Goal: Navigation & Orientation: Find specific page/section

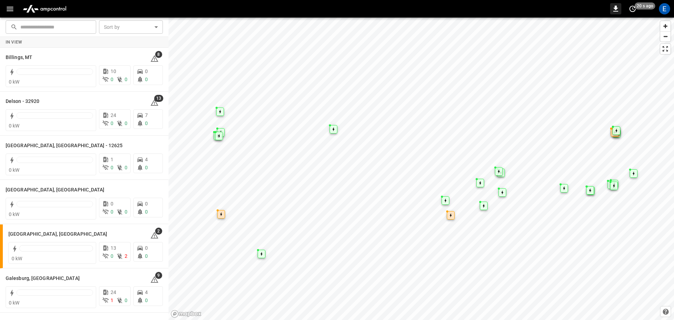
click at [615, 10] on icon "button" at bounding box center [615, 9] width 8 height 8
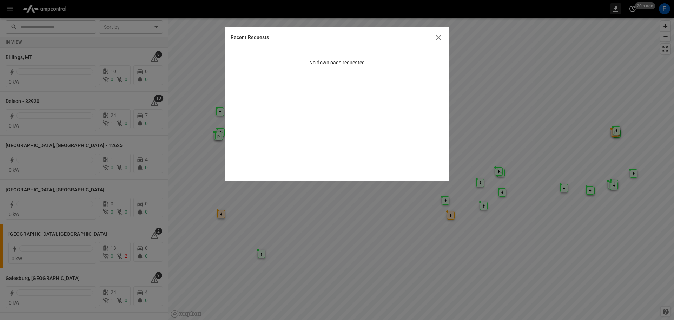
click at [615, 10] on div at bounding box center [337, 160] width 674 height 320
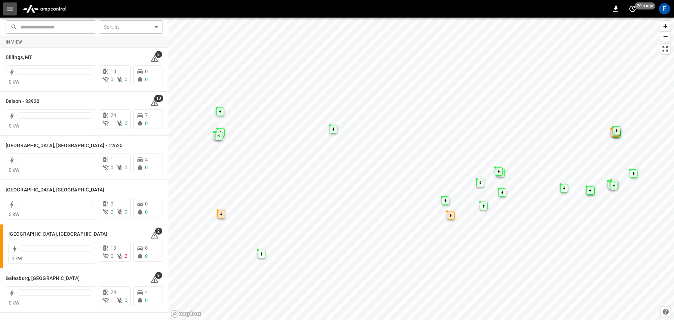
click at [9, 10] on icon "button" at bounding box center [10, 9] width 9 height 9
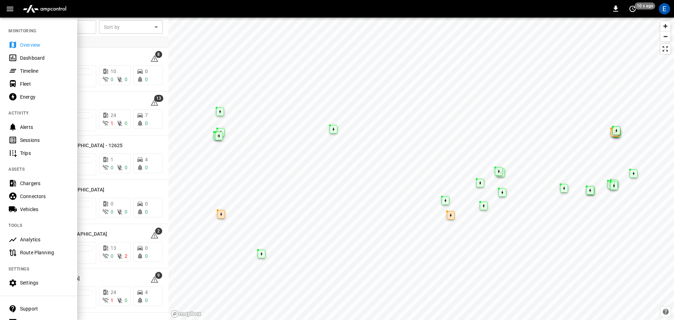
click at [25, 85] on div "Fleet" at bounding box center [44, 83] width 49 height 7
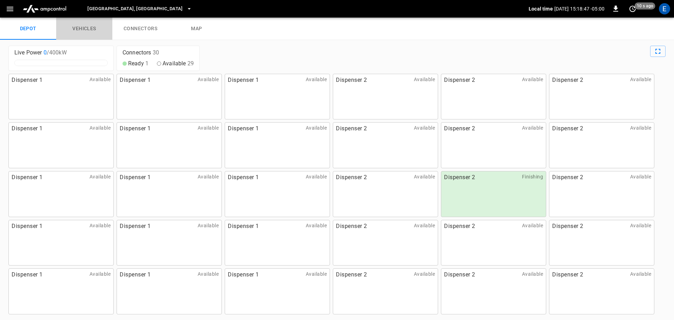
click at [81, 26] on link "vehicles" at bounding box center [84, 29] width 56 height 22
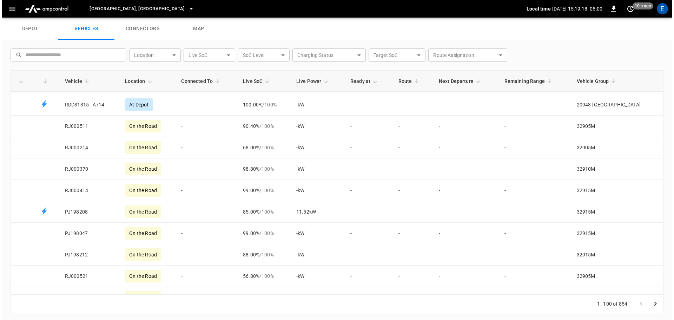
scroll to position [281, 0]
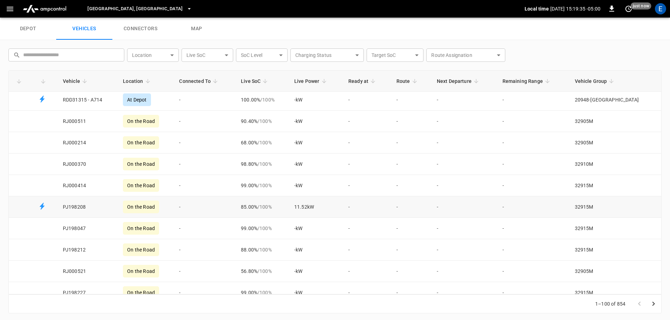
click at [79, 207] on td "PJ198208" at bounding box center [87, 206] width 60 height 21
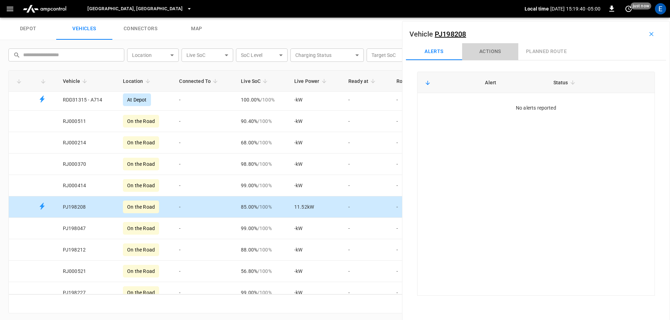
click at [489, 52] on button "Actions" at bounding box center [490, 51] width 56 height 17
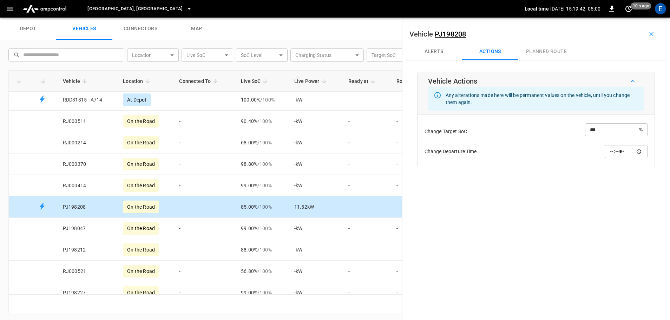
click at [536, 51] on div "Alerts Actions planned route" at bounding box center [536, 51] width 260 height 17
click at [433, 51] on button "Alerts" at bounding box center [434, 51] width 56 height 17
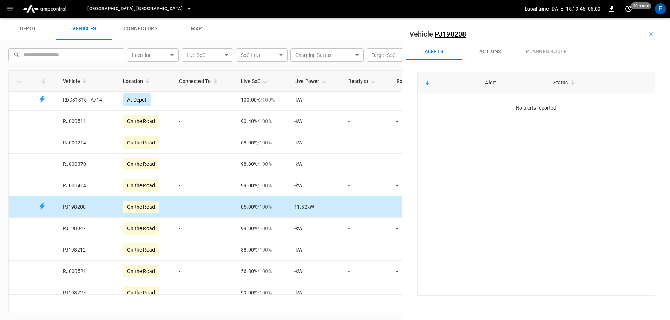
click at [77, 204] on td "PJ198208" at bounding box center [87, 206] width 60 height 21
click at [77, 205] on td "PJ198208" at bounding box center [87, 206] width 60 height 21
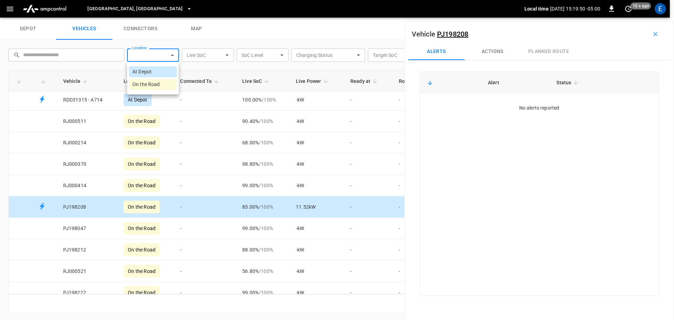
click at [171, 18] on body "[GEOGRAPHIC_DATA], [GEOGRAPHIC_DATA] Local time [DATE] 15:19:50 -05:00 0 10 s a…" at bounding box center [337, 9] width 674 height 18
click at [171, 54] on div at bounding box center [337, 160] width 674 height 320
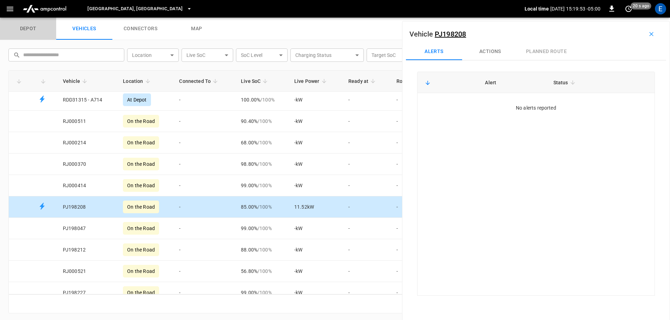
click at [24, 27] on link "depot" at bounding box center [28, 29] width 56 height 22
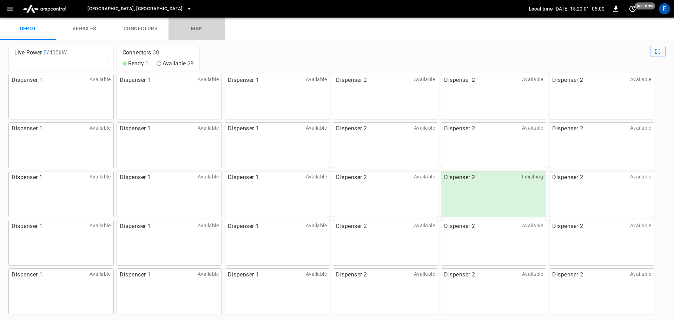
click at [192, 26] on link "map" at bounding box center [196, 29] width 56 height 22
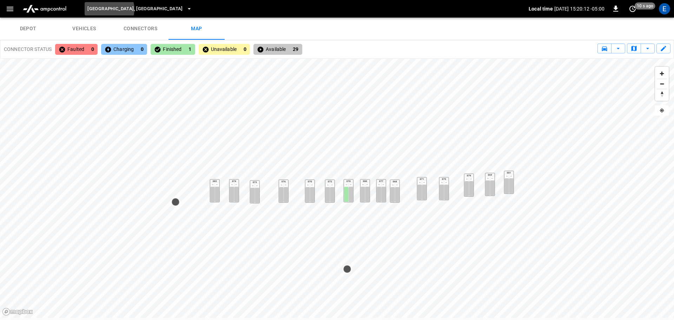
click at [109, 9] on span "[GEOGRAPHIC_DATA], [GEOGRAPHIC_DATA]" at bounding box center [134, 9] width 95 height 8
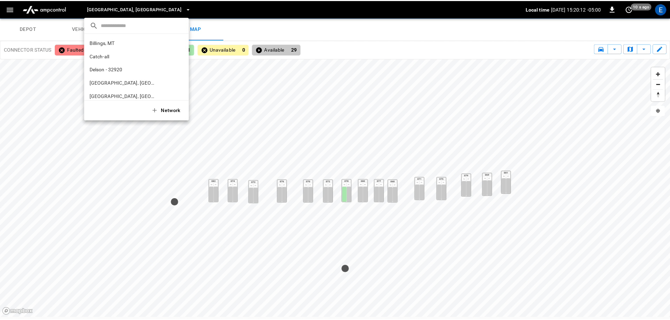
scroll to position [339, 0]
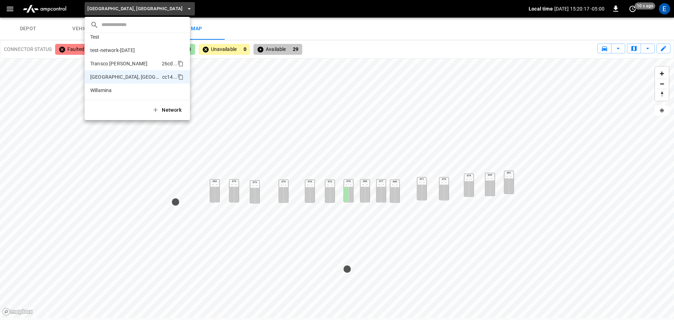
click at [105, 63] on p "Transco [PERSON_NAME]" at bounding box center [124, 63] width 69 height 7
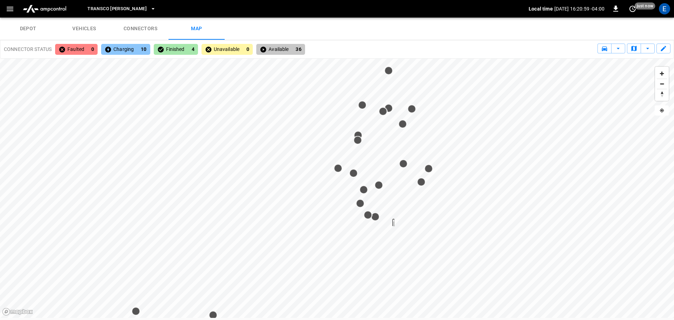
click at [394, 223] on div "Map marker" at bounding box center [393, 223] width 1 height 5
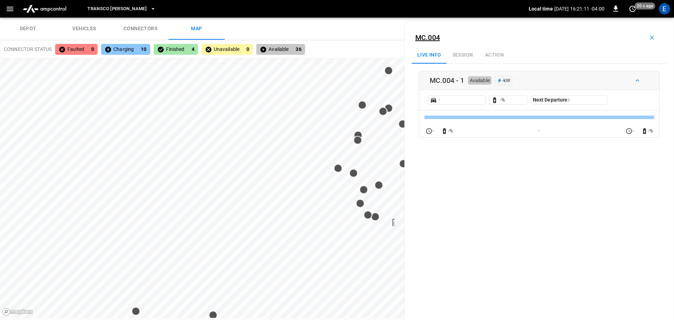
click at [461, 55] on div "Live info Session Action" at bounding box center [539, 55] width 255 height 17
click at [463, 55] on div "Live info Session Action" at bounding box center [539, 55] width 255 height 17
click at [490, 55] on div "Live info Session Action" at bounding box center [539, 55] width 255 height 17
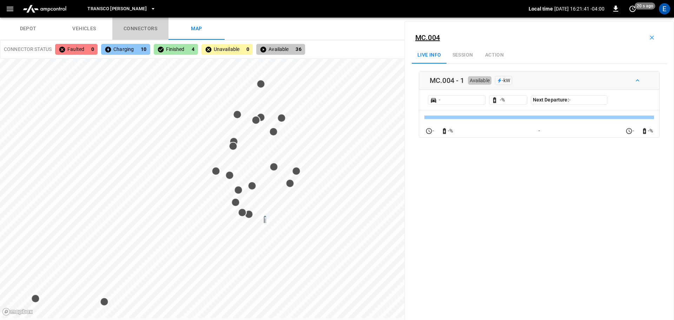
click at [125, 24] on link "connectors" at bounding box center [140, 29] width 56 height 22
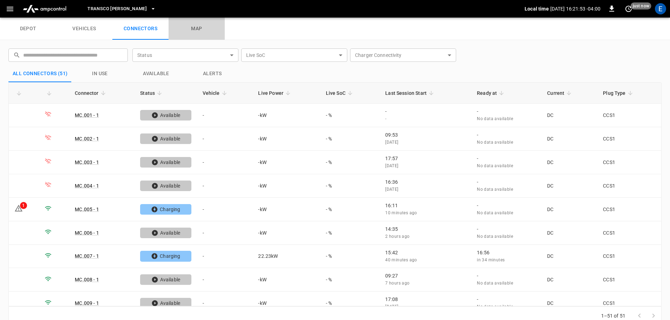
click at [193, 24] on link "map" at bounding box center [196, 29] width 56 height 22
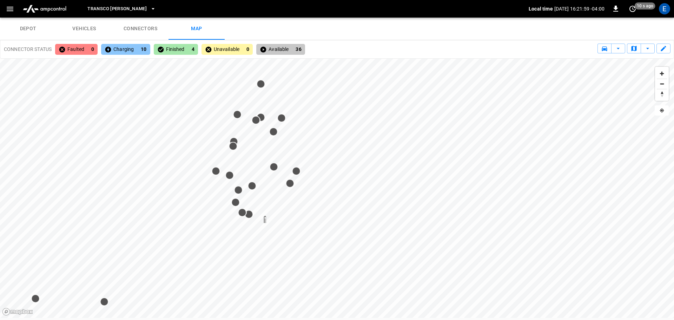
click at [266, 221] on div "004 1" at bounding box center [264, 219] width 1 height 7
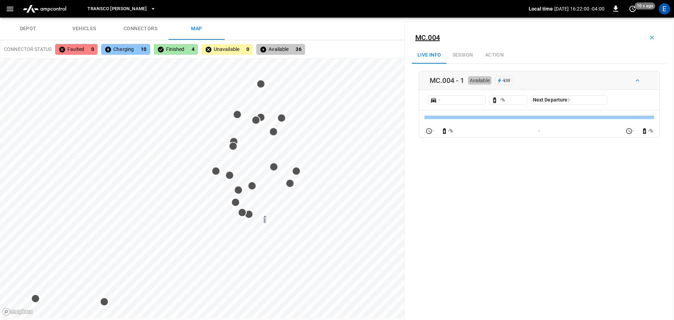
click at [266, 221] on div "004 1" at bounding box center [264, 219] width 1 height 7
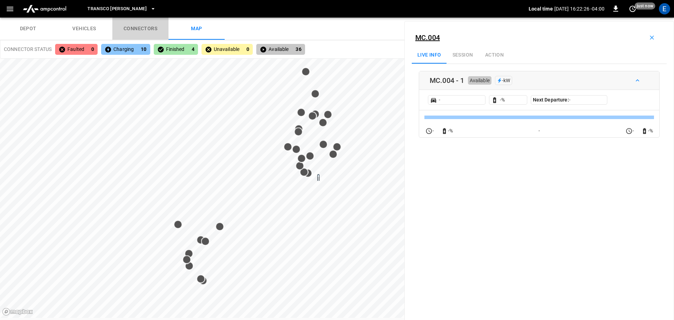
click at [137, 29] on link "connectors" at bounding box center [140, 29] width 56 height 22
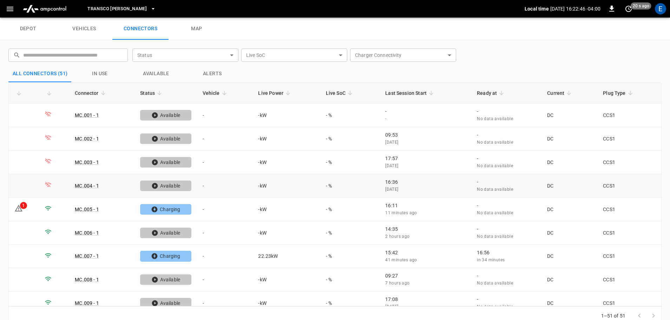
click at [49, 184] on icon at bounding box center [48, 184] width 7 height 7
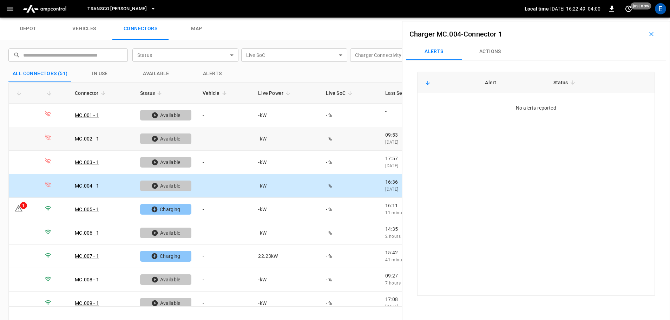
click at [50, 136] on icon at bounding box center [48, 137] width 7 height 7
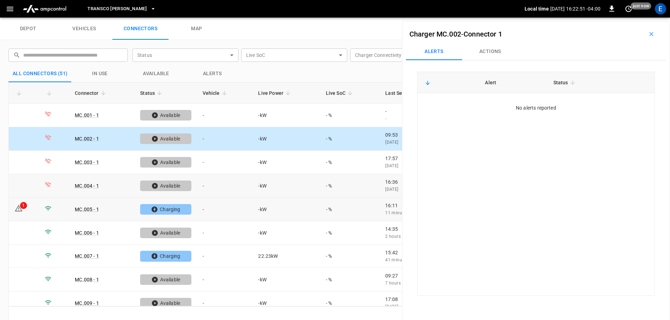
click at [49, 207] on icon at bounding box center [48, 208] width 7 height 7
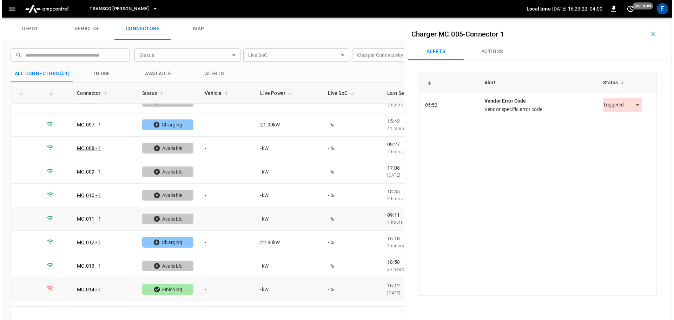
scroll to position [140, 0]
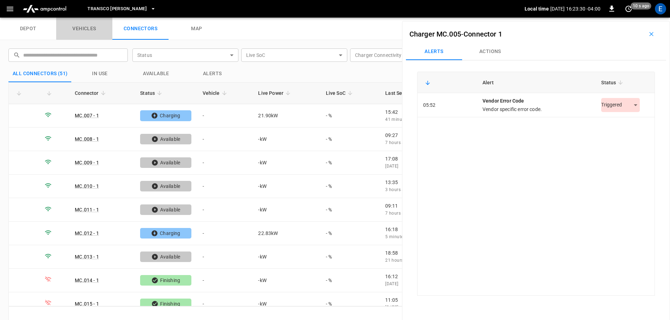
click at [83, 28] on link "vehicles" at bounding box center [84, 29] width 56 height 22
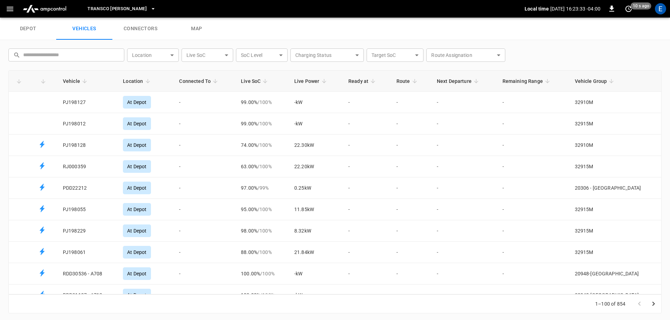
click at [24, 30] on link "depot" at bounding box center [28, 29] width 56 height 22
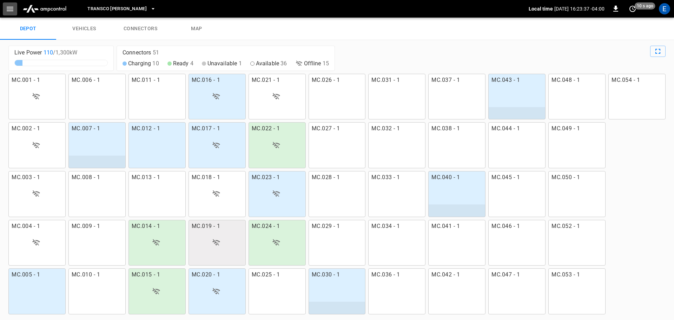
click at [11, 7] on icon "button" at bounding box center [10, 9] width 9 height 9
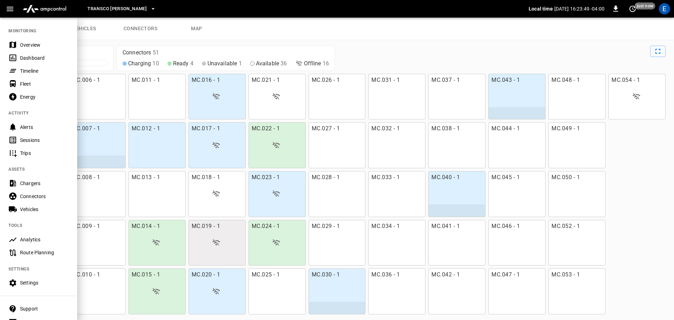
click at [25, 209] on div "Vehicles" at bounding box center [44, 209] width 49 height 7
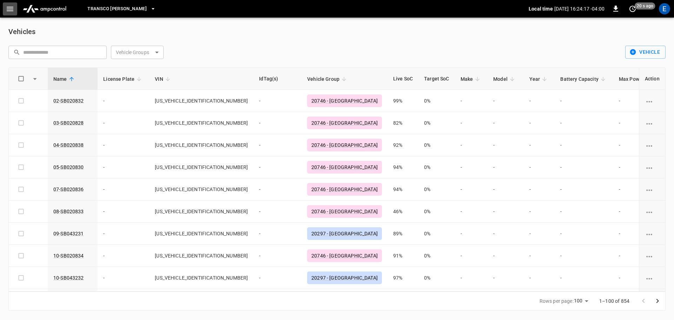
click at [8, 5] on icon "button" at bounding box center [10, 9] width 9 height 9
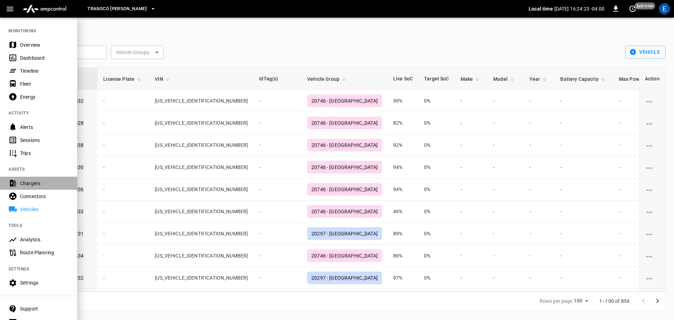
click at [27, 181] on div "Chargers" at bounding box center [44, 183] width 49 height 7
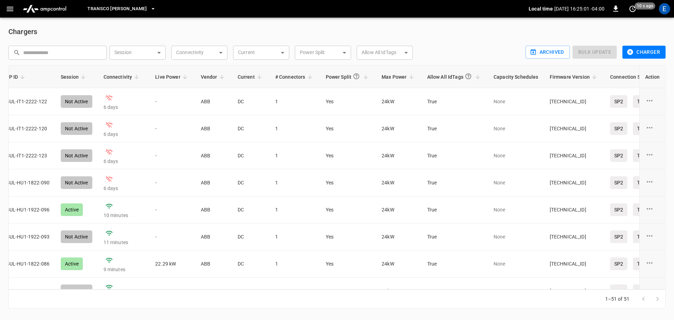
scroll to position [0, 209]
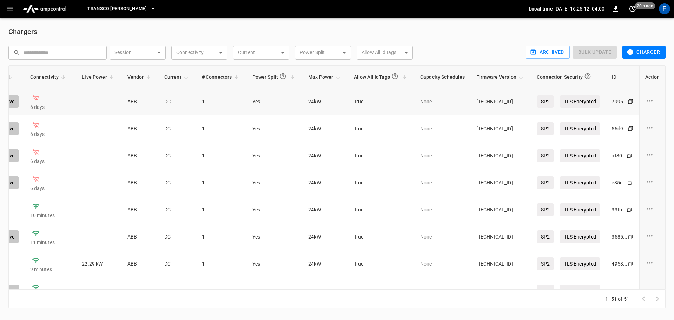
click at [645, 100] on icon "charge point options" at bounding box center [649, 100] width 9 height 9
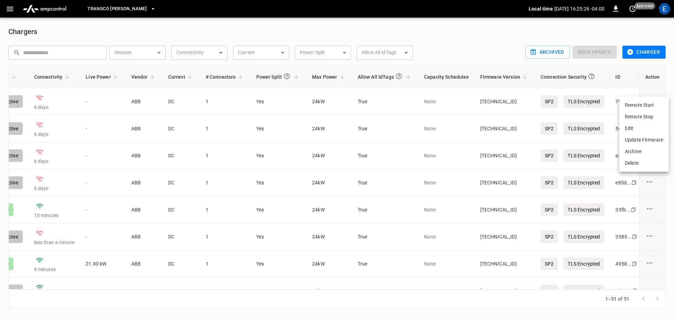
click at [498, 38] on div at bounding box center [337, 160] width 674 height 320
click at [665, 8] on div "E" at bounding box center [664, 8] width 11 height 11
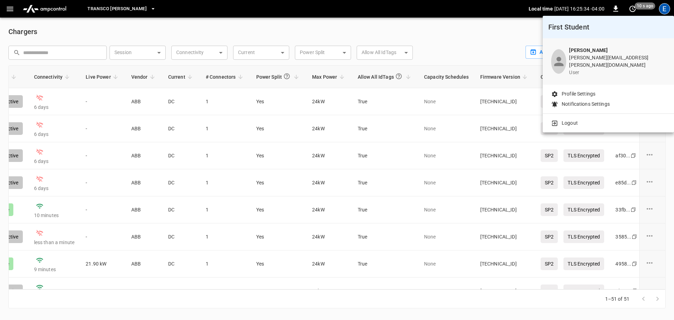
click at [531, 12] on div at bounding box center [337, 160] width 674 height 320
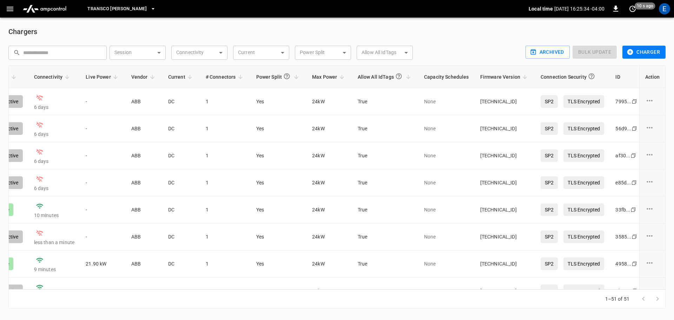
click at [534, 10] on p "Local time" at bounding box center [541, 8] width 24 height 7
click at [616, 8] on icon "button" at bounding box center [615, 9] width 5 height 6
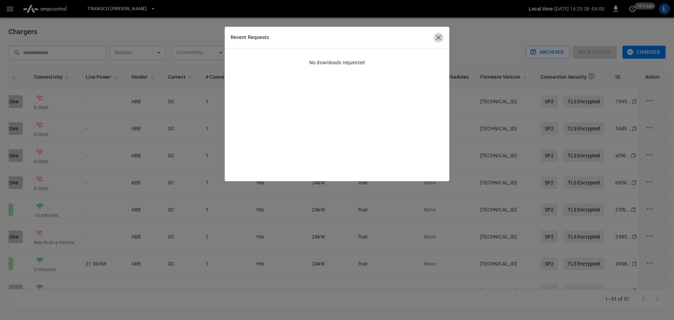
click at [439, 41] on icon "button" at bounding box center [438, 37] width 8 height 8
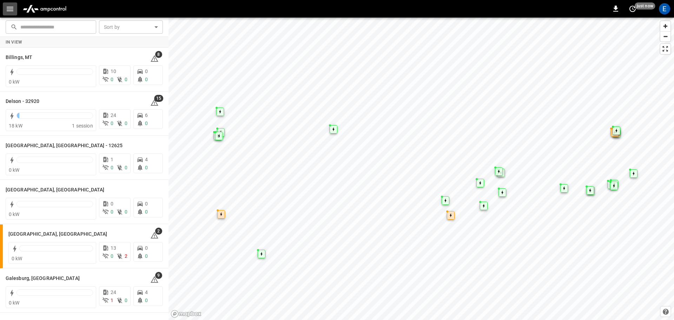
click at [11, 8] on icon "button" at bounding box center [10, 9] width 9 height 9
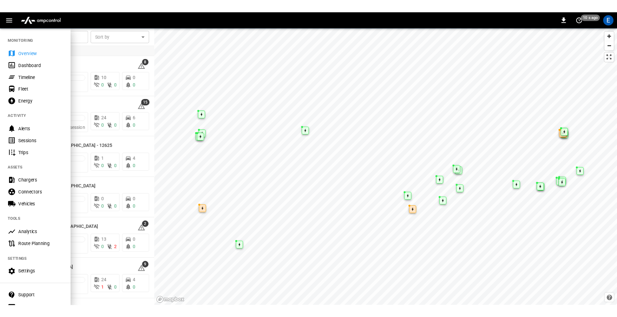
scroll to position [34, 0]
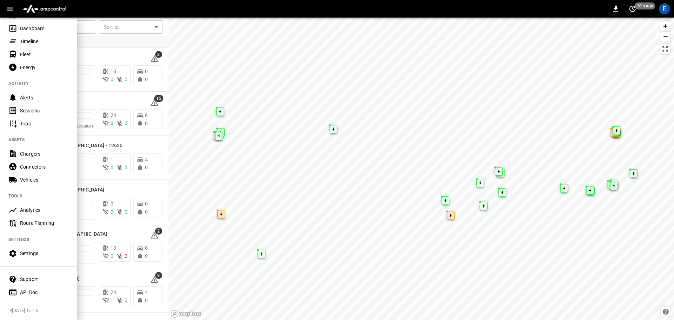
click at [25, 289] on div "API Doc" at bounding box center [44, 292] width 49 height 7
